Goal: Task Accomplishment & Management: Use online tool/utility

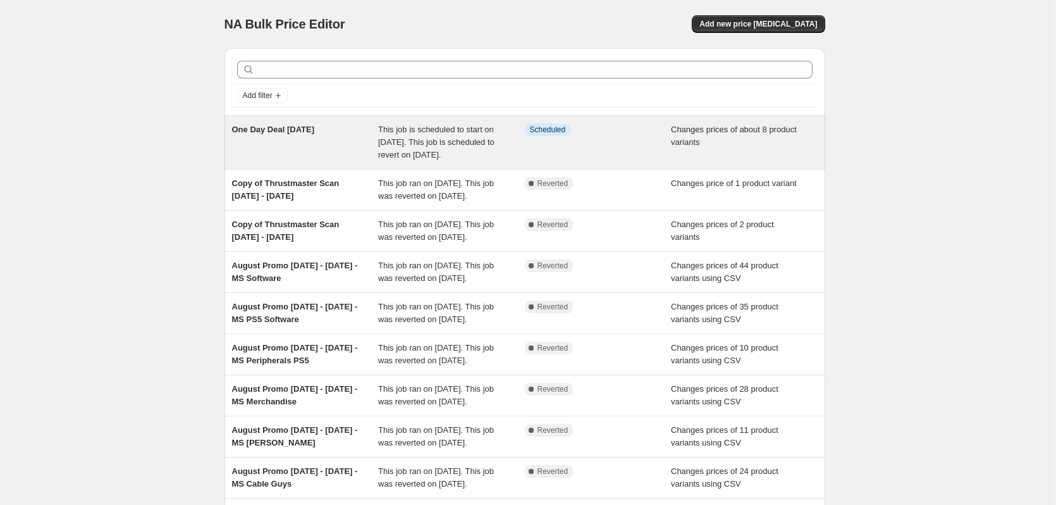
click at [447, 141] on span "This job is scheduled to start on September 15, 2025. This job is scheduled to …" at bounding box center [436, 142] width 116 height 35
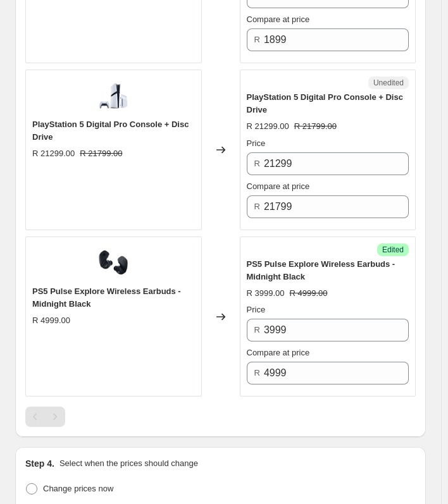
scroll to position [1770, 0]
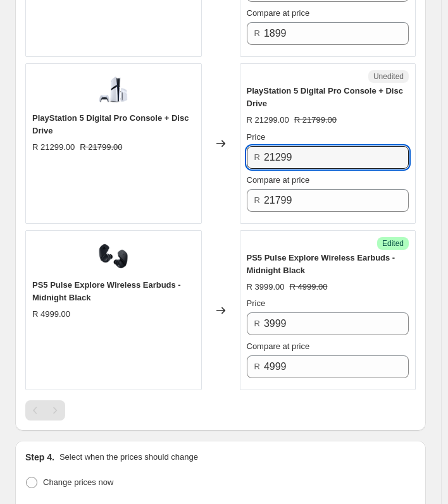
drag, startPoint x: 316, startPoint y: 154, endPoint x: 192, endPoint y: 154, distance: 123.9
click at [192, 154] on div "PlayStation 5 Digital Pro Console + Disc Drive R 21299.00 R 21799.00 Changed to…" at bounding box center [220, 143] width 390 height 161
click at [340, 160] on input "21299" at bounding box center [336, 157] width 145 height 23
drag, startPoint x: 335, startPoint y: 155, endPoint x: 221, endPoint y: 155, distance: 113.8
click at [221, 155] on div "PlayStation 5 Digital Pro Console + Disc Drive R 21299.00 R 21799.00 Changed to…" at bounding box center [220, 143] width 390 height 161
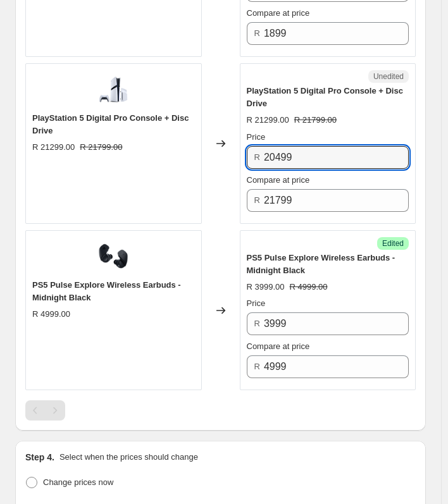
type input "20499"
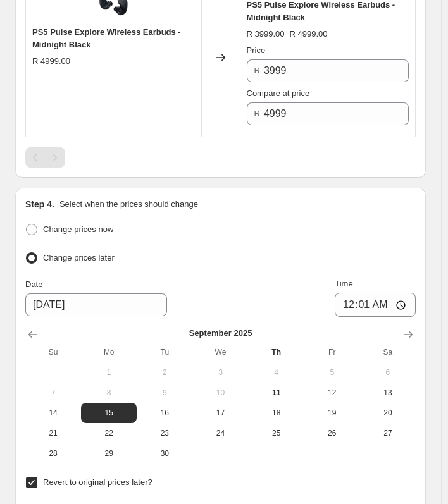
scroll to position [2354, 0]
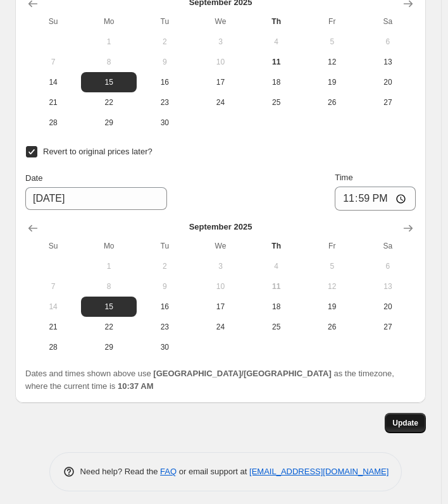
click at [405, 419] on span "Update" at bounding box center [405, 423] width 26 height 10
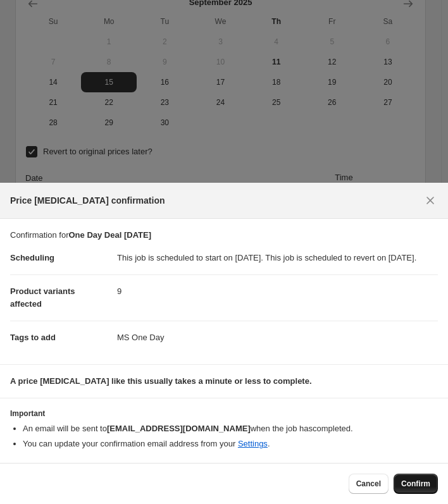
click at [417, 482] on span "Confirm" at bounding box center [415, 484] width 29 height 10
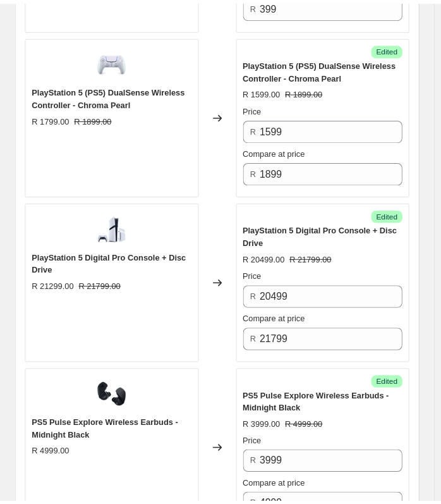
scroll to position [1658, 0]
